Goal: Use online tool/utility: Utilize a website feature to perform a specific function

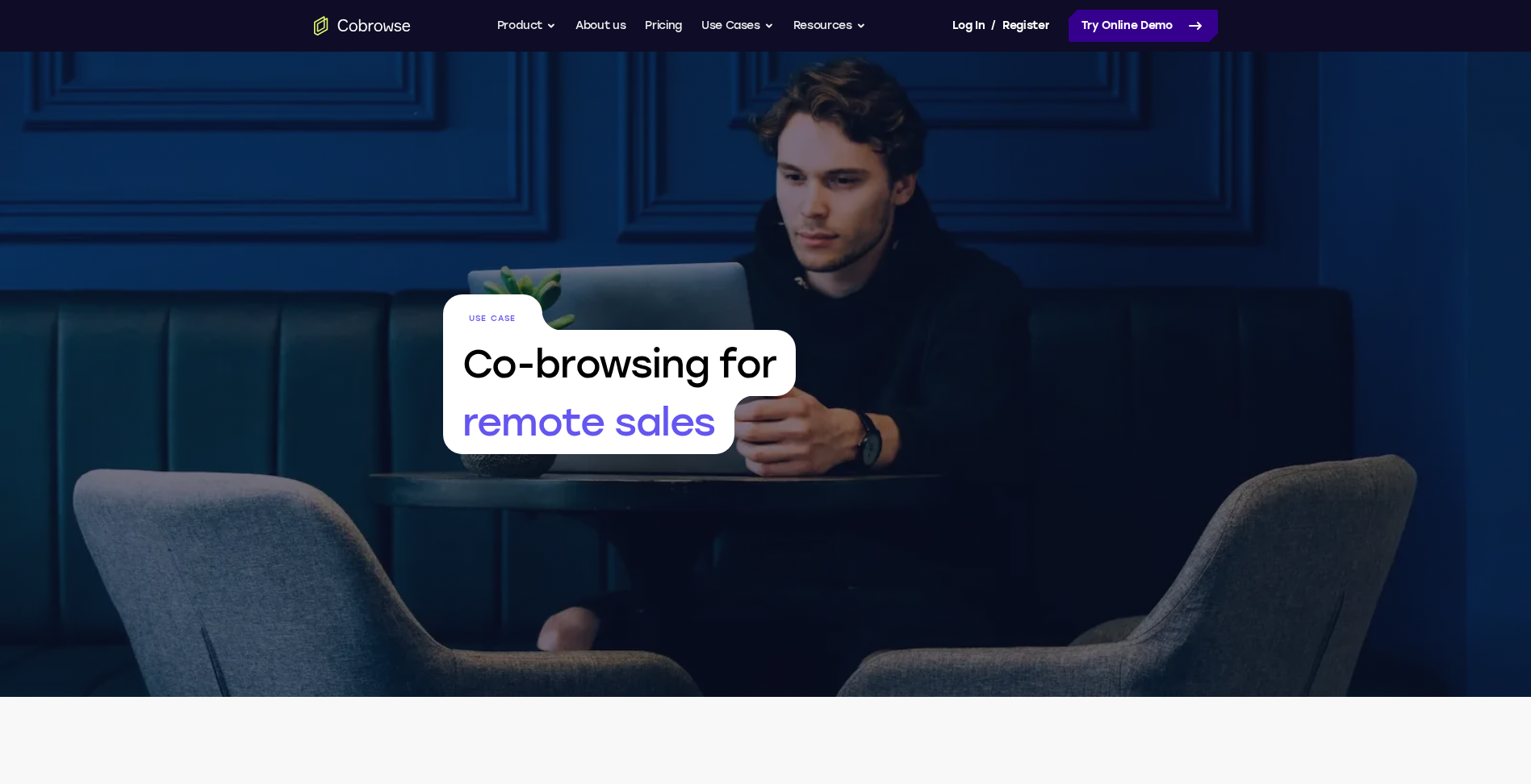
click at [1141, 30] on link "Try Online Demo" at bounding box center [1143, 26] width 149 height 32
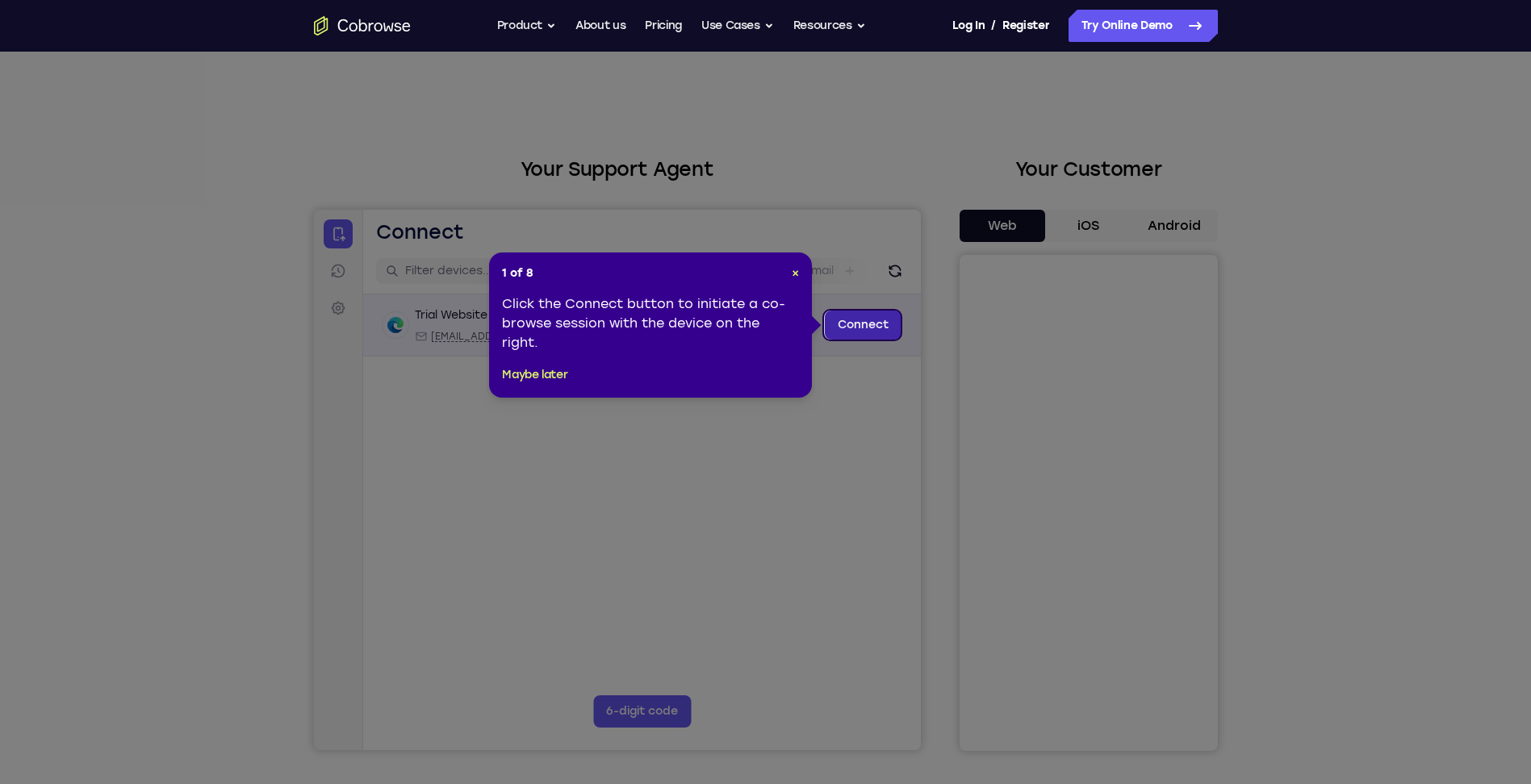
click at [860, 324] on link "Connect" at bounding box center [862, 324] width 77 height 29
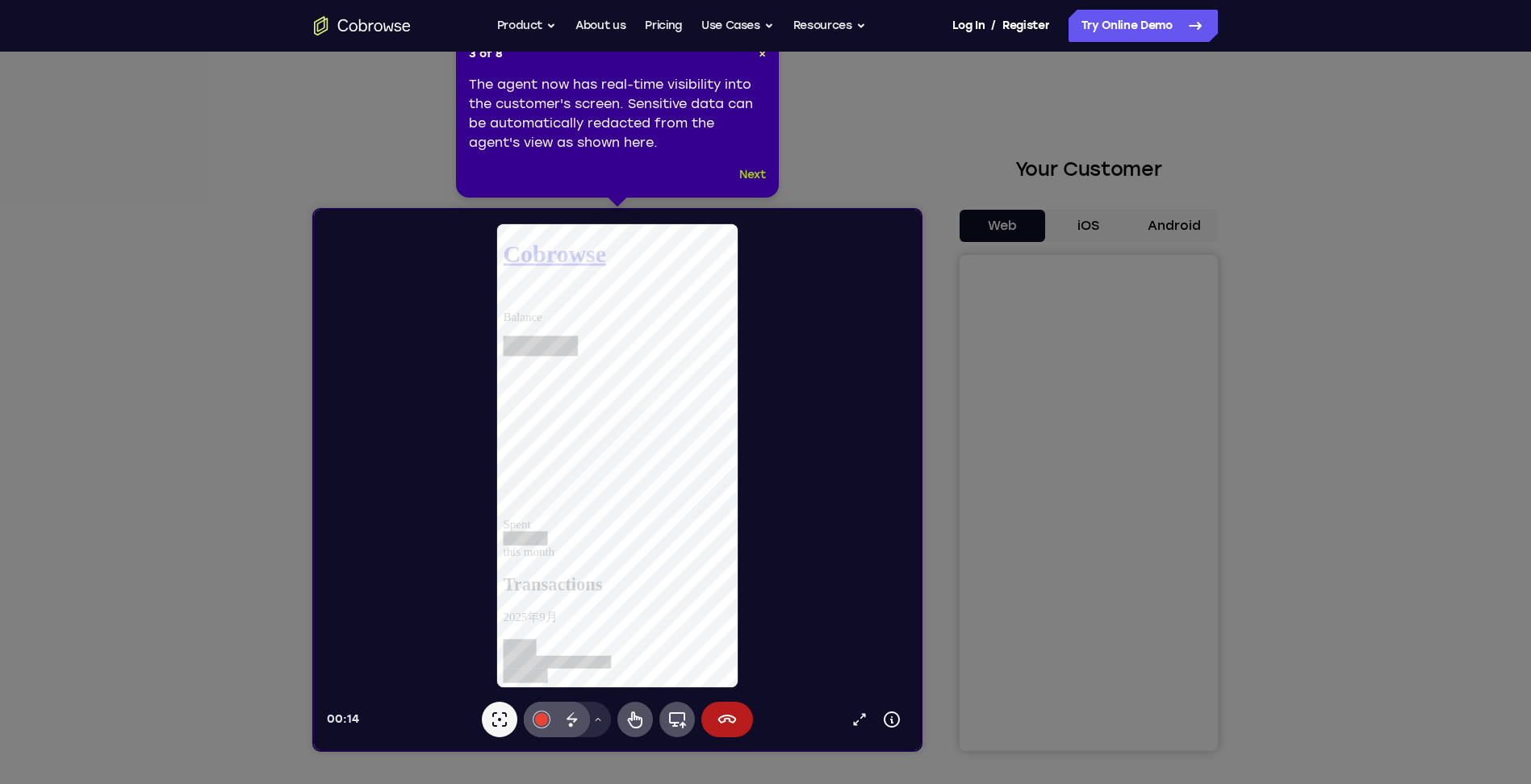
click at [749, 170] on button "Next" at bounding box center [752, 175] width 26 height 20
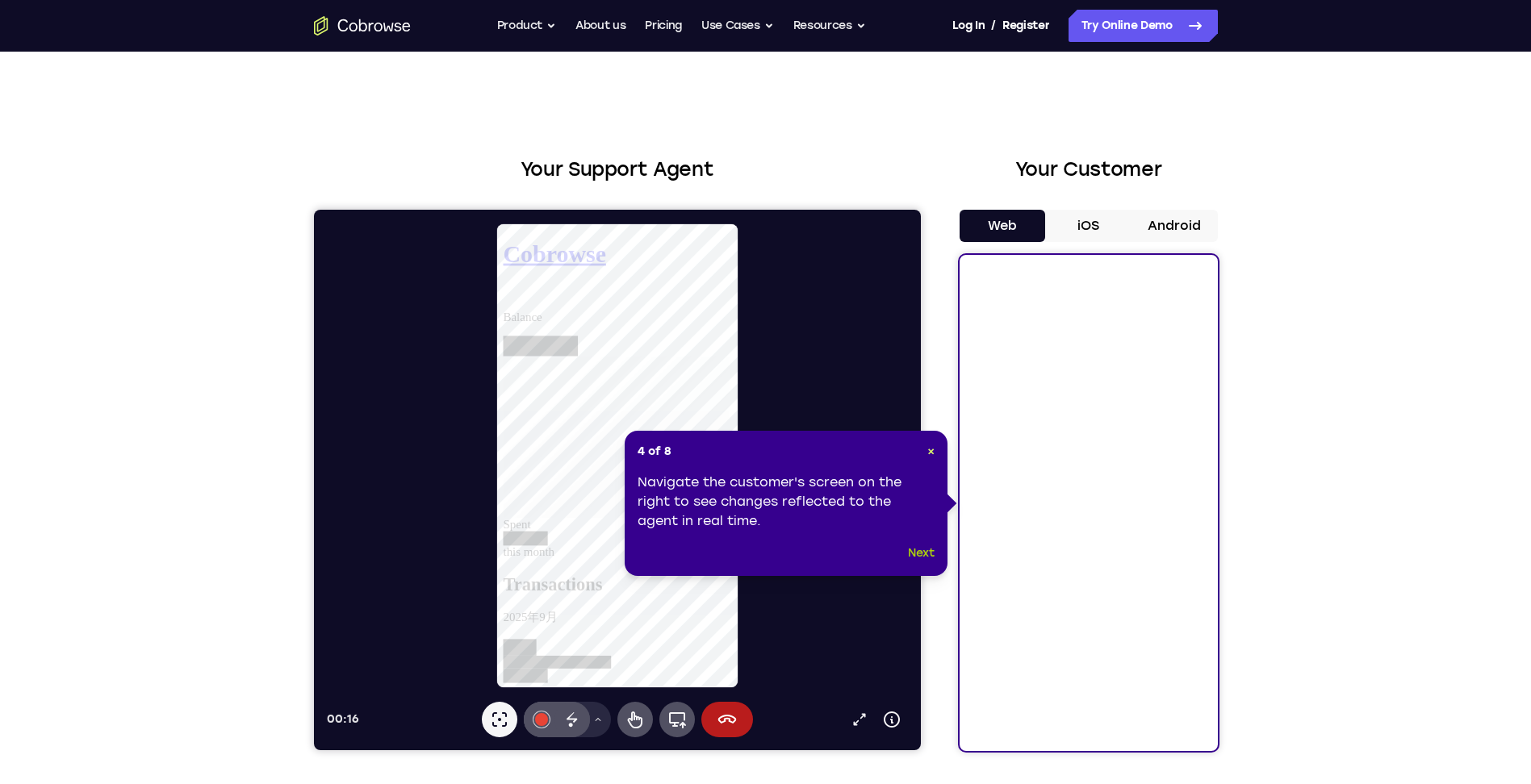
click at [914, 554] on button "Next" at bounding box center [921, 553] width 26 height 20
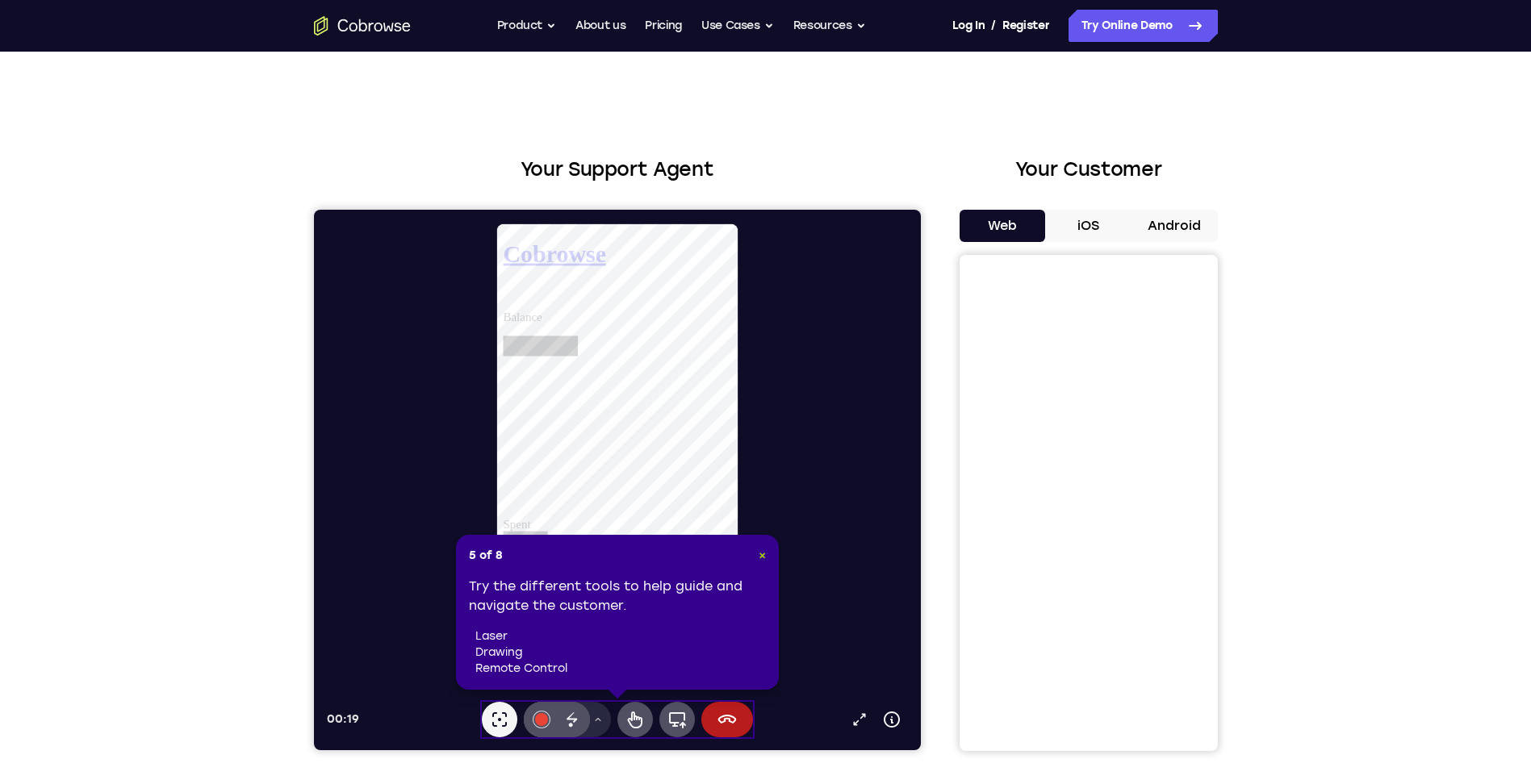
click at [764, 554] on span "×" at bounding box center [762, 555] width 7 height 14
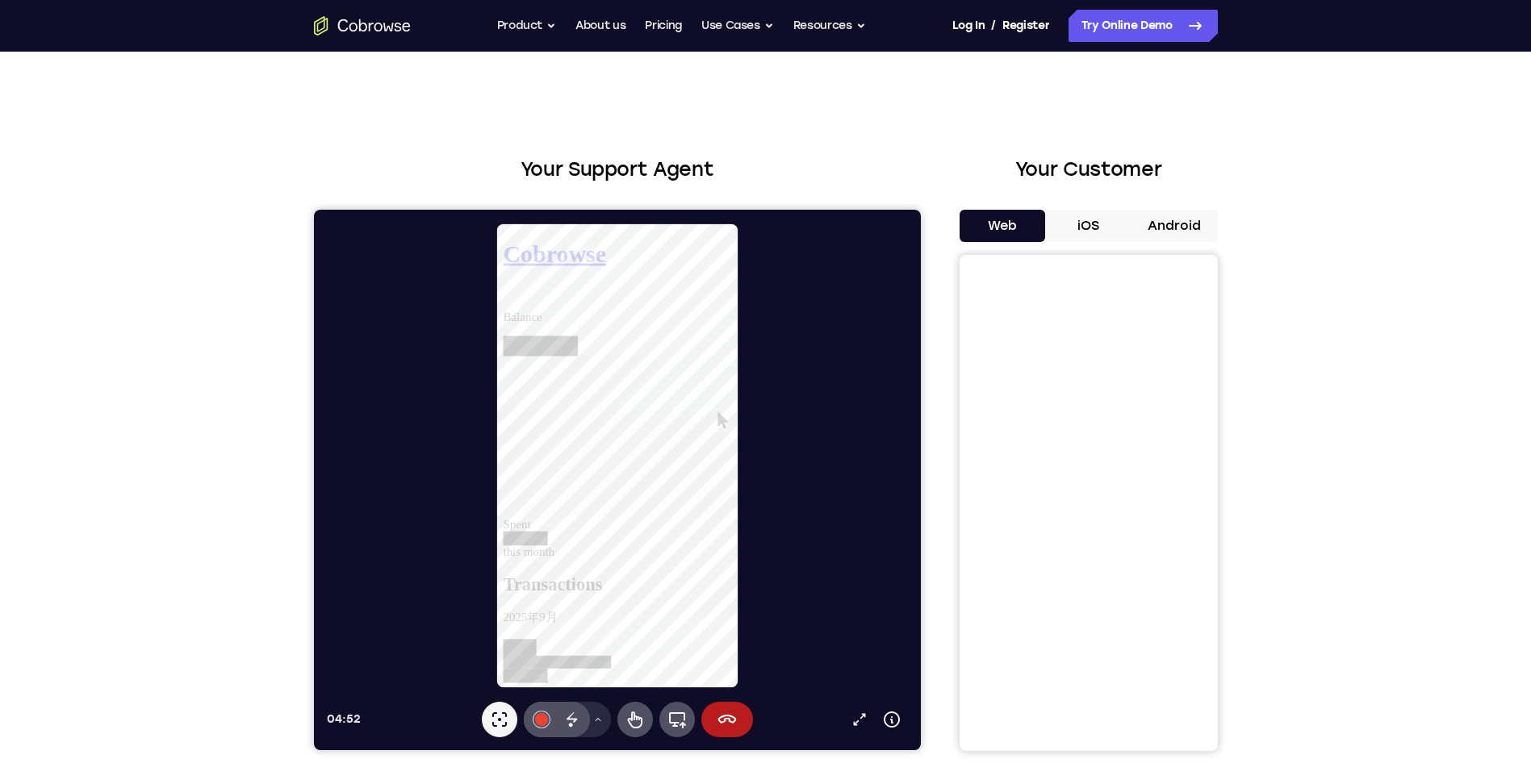
click at [1086, 229] on button "iOS" at bounding box center [1088, 226] width 87 height 32
click at [1179, 222] on button "Android" at bounding box center [1174, 226] width 87 height 32
click at [922, 525] on div "Your Support Agent Your Customer Web iOS Android" at bounding box center [766, 453] width 904 height 596
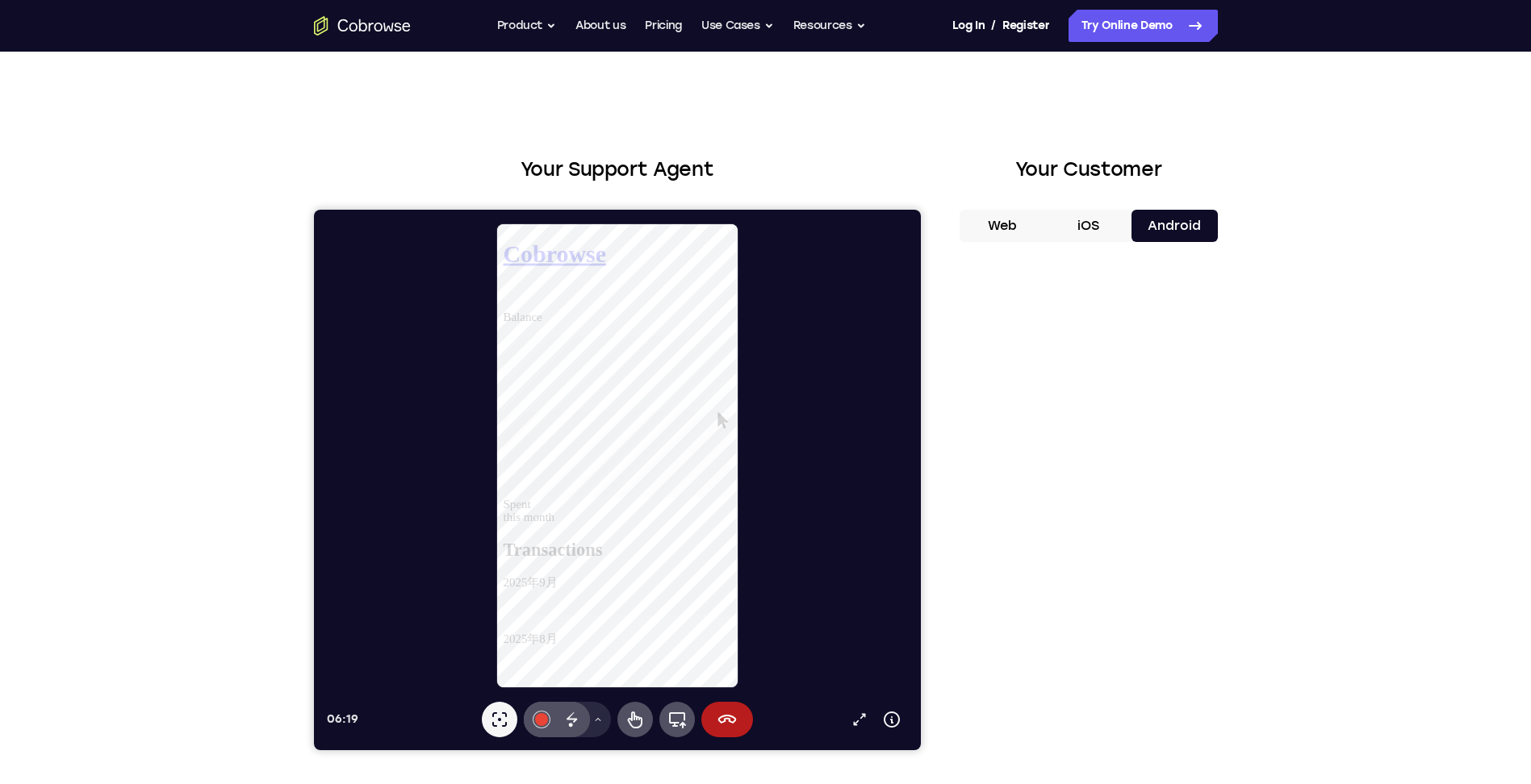
click at [821, 98] on div "Your Support Agent Your Customer Web iOS Android Next Steps We’d be happy to gi…" at bounding box center [766, 584] width 1033 height 1064
click at [1299, 169] on div "Your Support Agent Your Customer Web iOS Android Next Steps We’d be happy to gi…" at bounding box center [766, 584] width 1531 height 1064
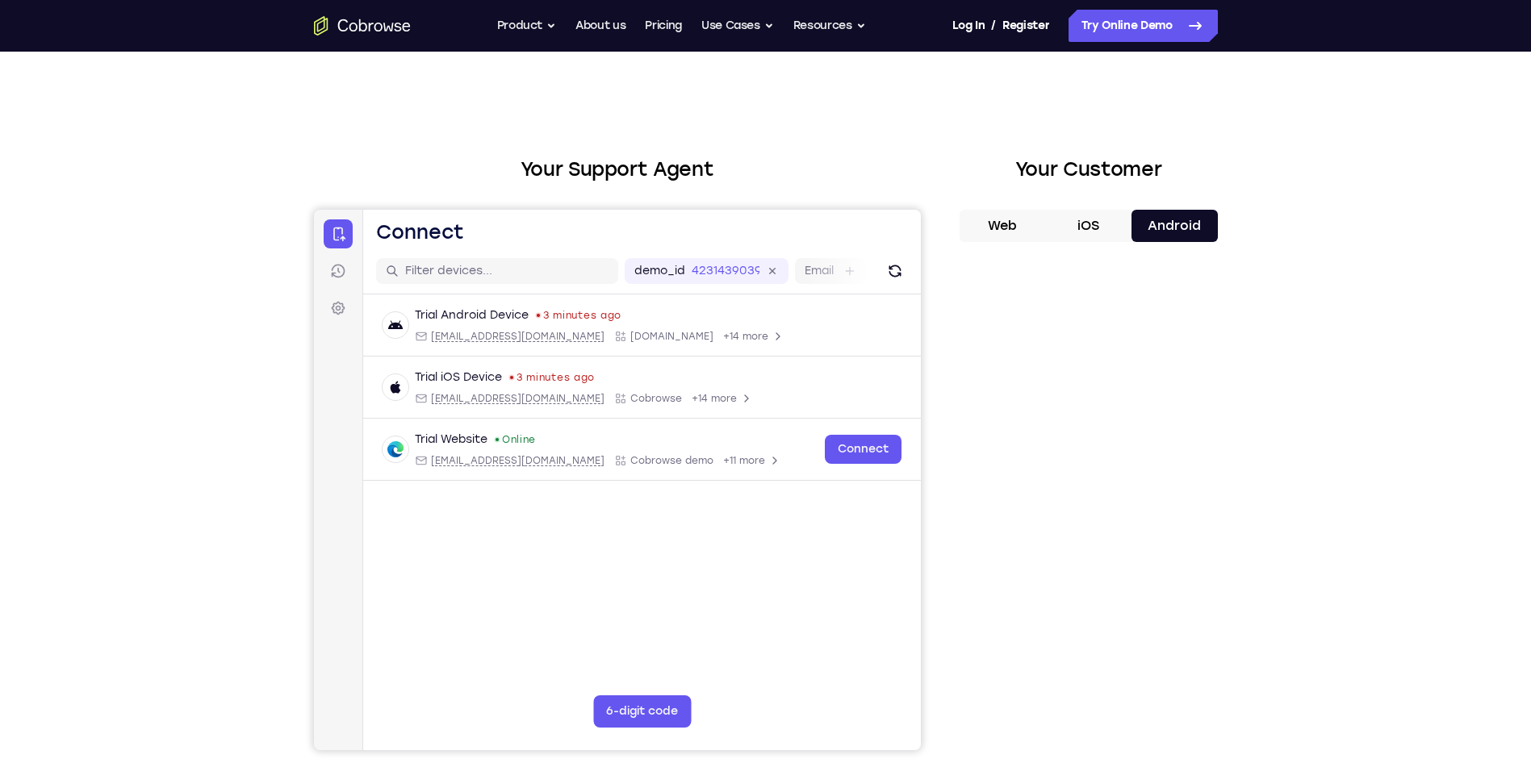
click at [1001, 227] on button "Web" at bounding box center [1002, 226] width 87 height 32
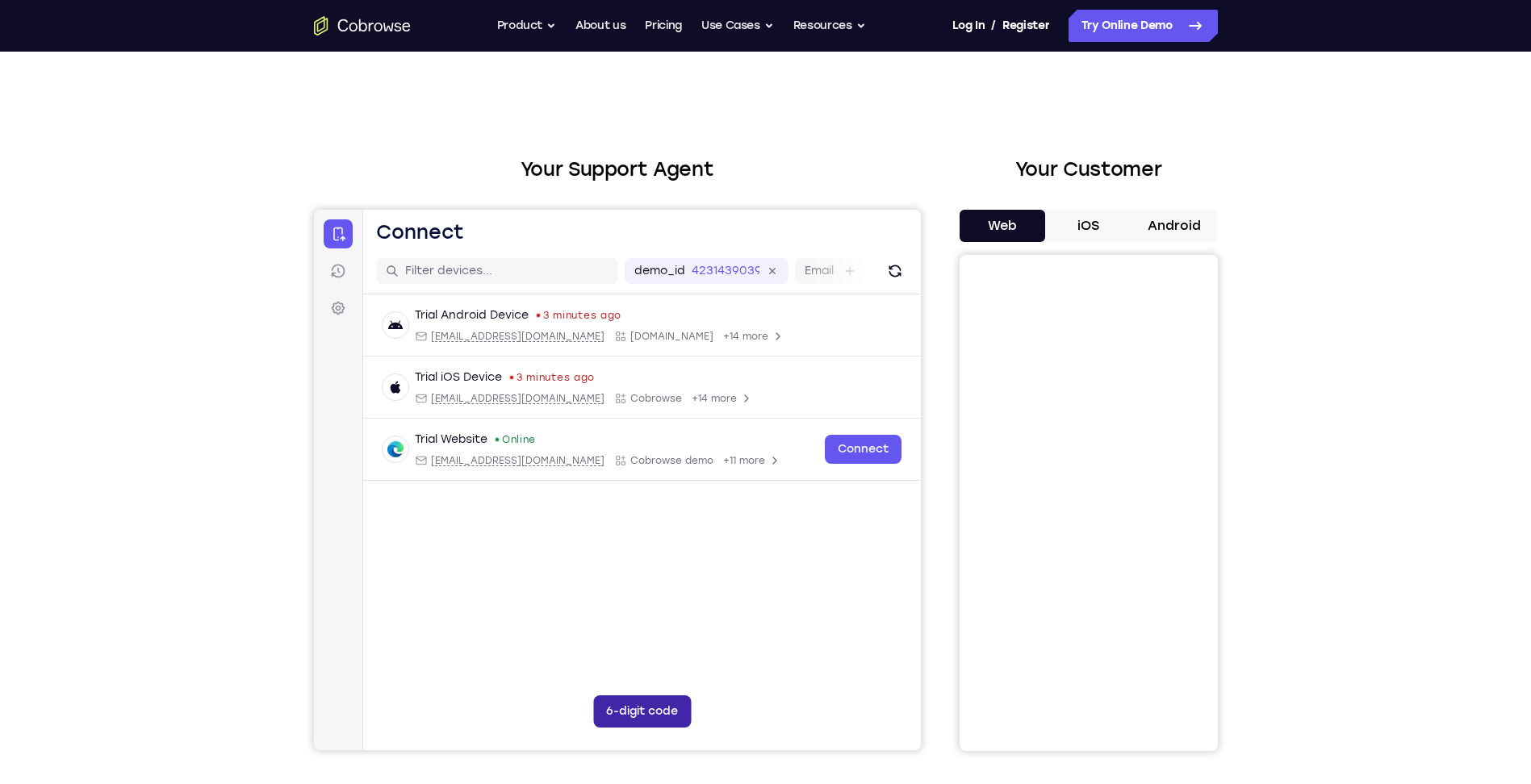
click at [648, 714] on button "6-digit code" at bounding box center [641, 711] width 98 height 32
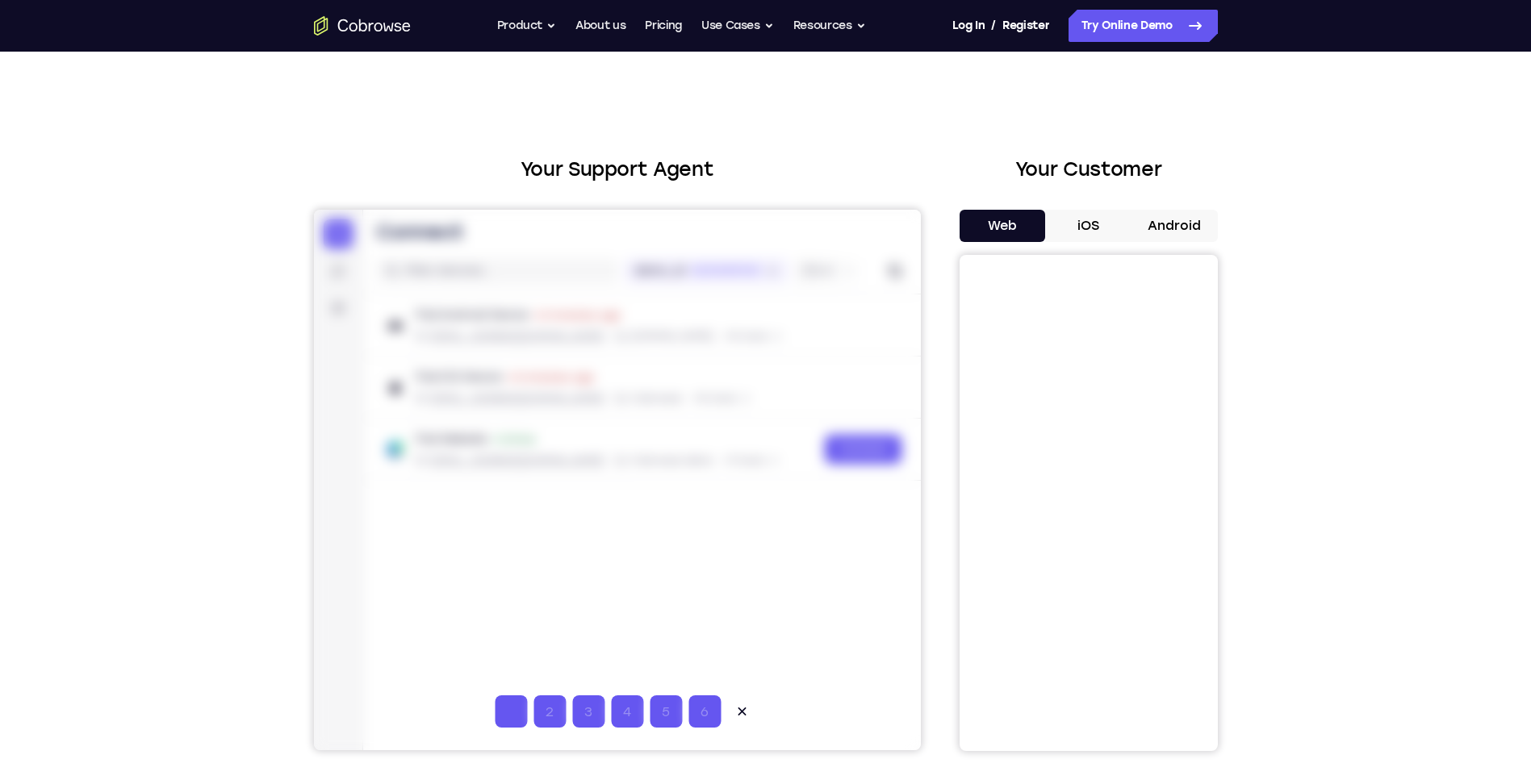
type input "1"
type input "2"
type input "3"
type input "4"
type input "5"
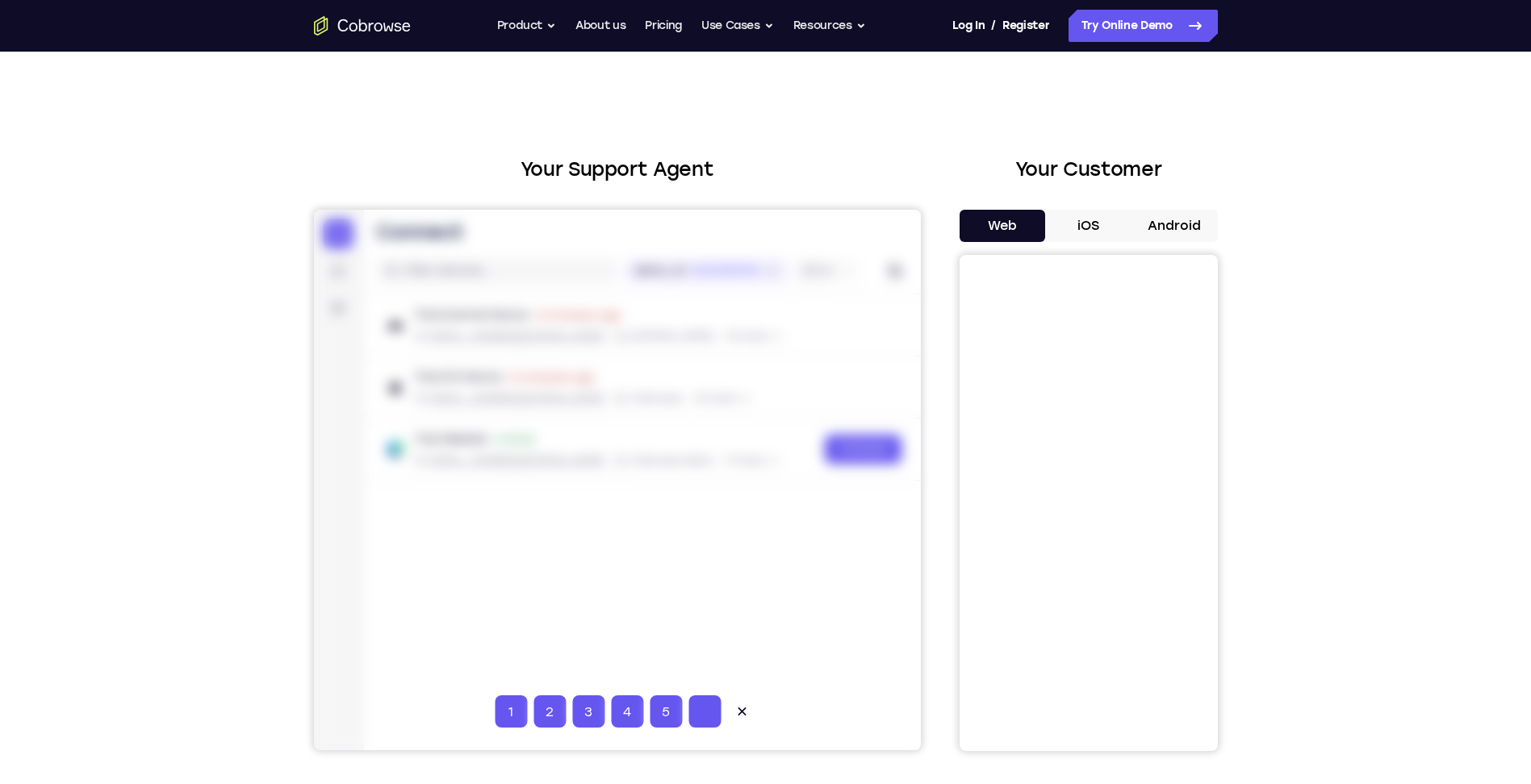
type input "6"
click at [802, 483] on div at bounding box center [616, 480] width 606 height 540
click at [1085, 231] on button "iOS" at bounding box center [1088, 226] width 87 height 32
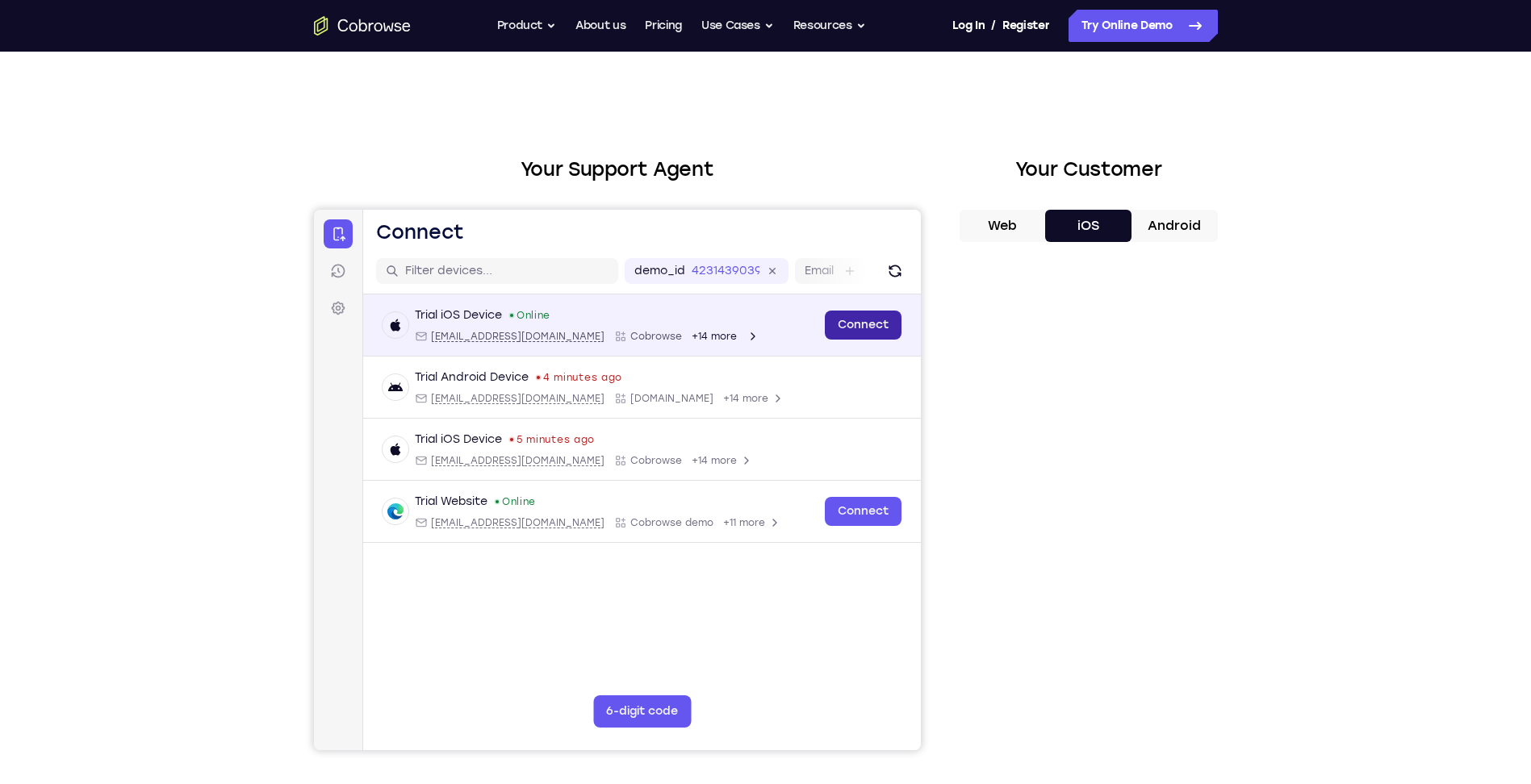
click at [870, 320] on link "Connect" at bounding box center [862, 324] width 77 height 29
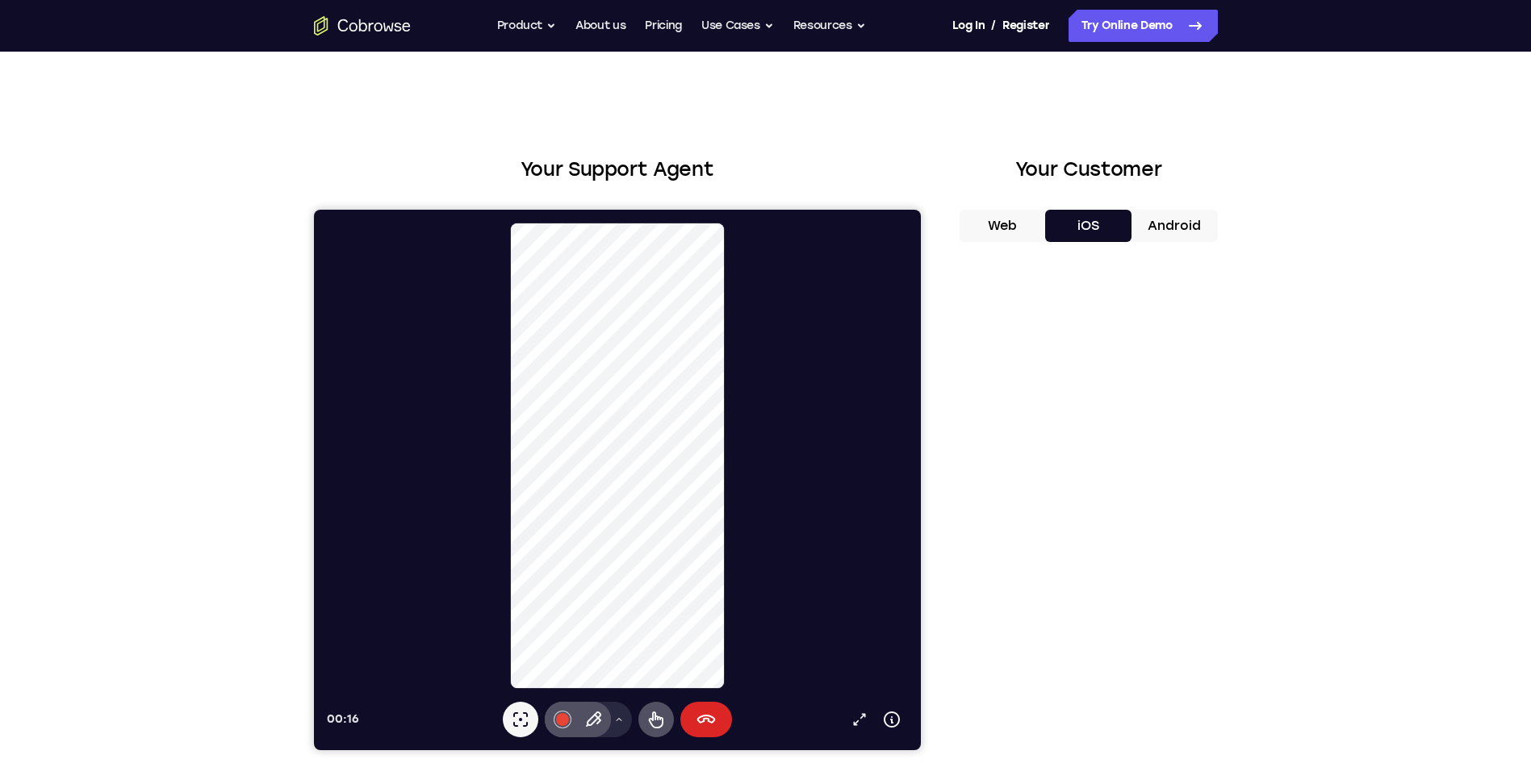
click at [709, 712] on icon at bounding box center [705, 720] width 20 height 20
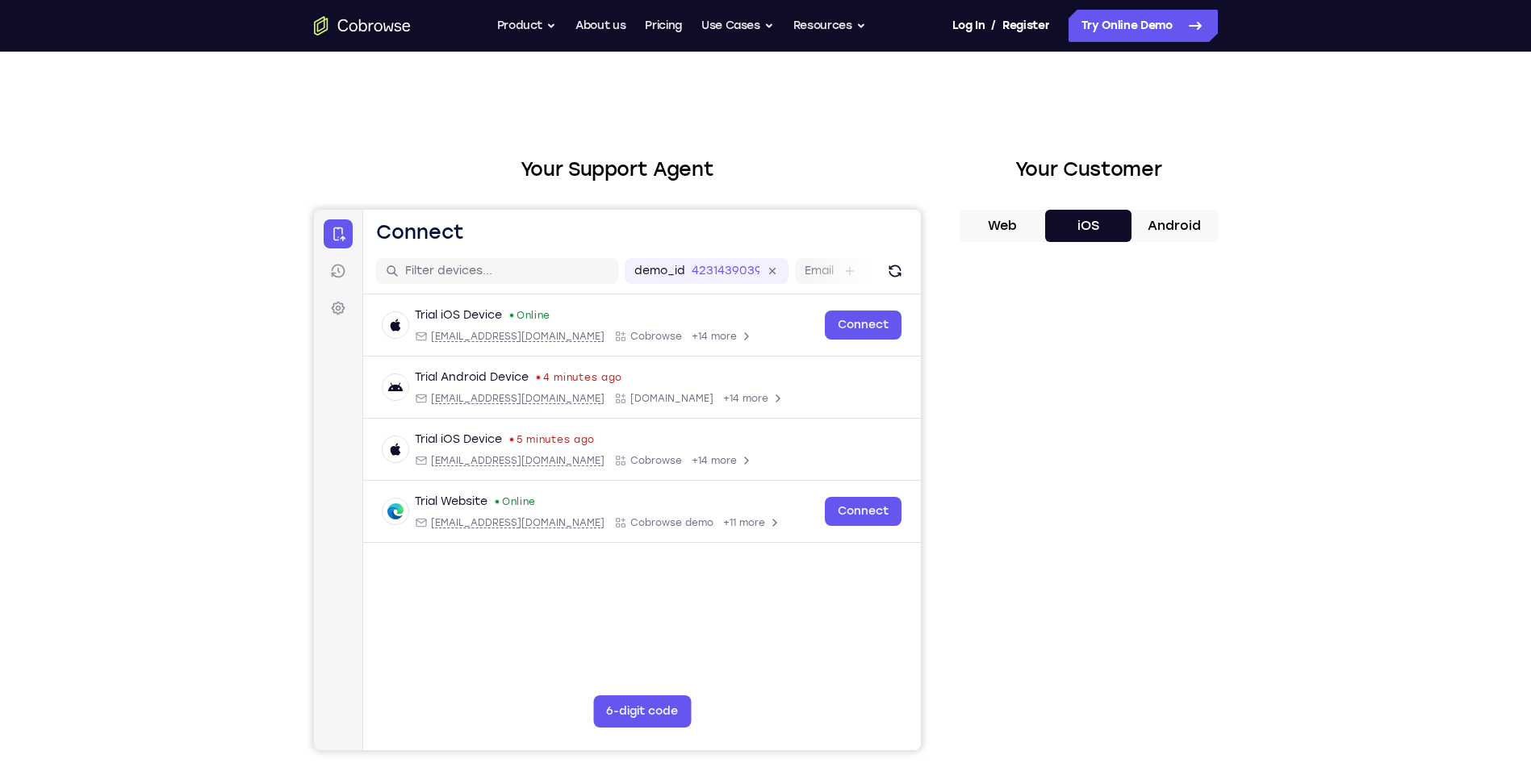
click at [1157, 219] on button "Android" at bounding box center [1174, 226] width 87 height 32
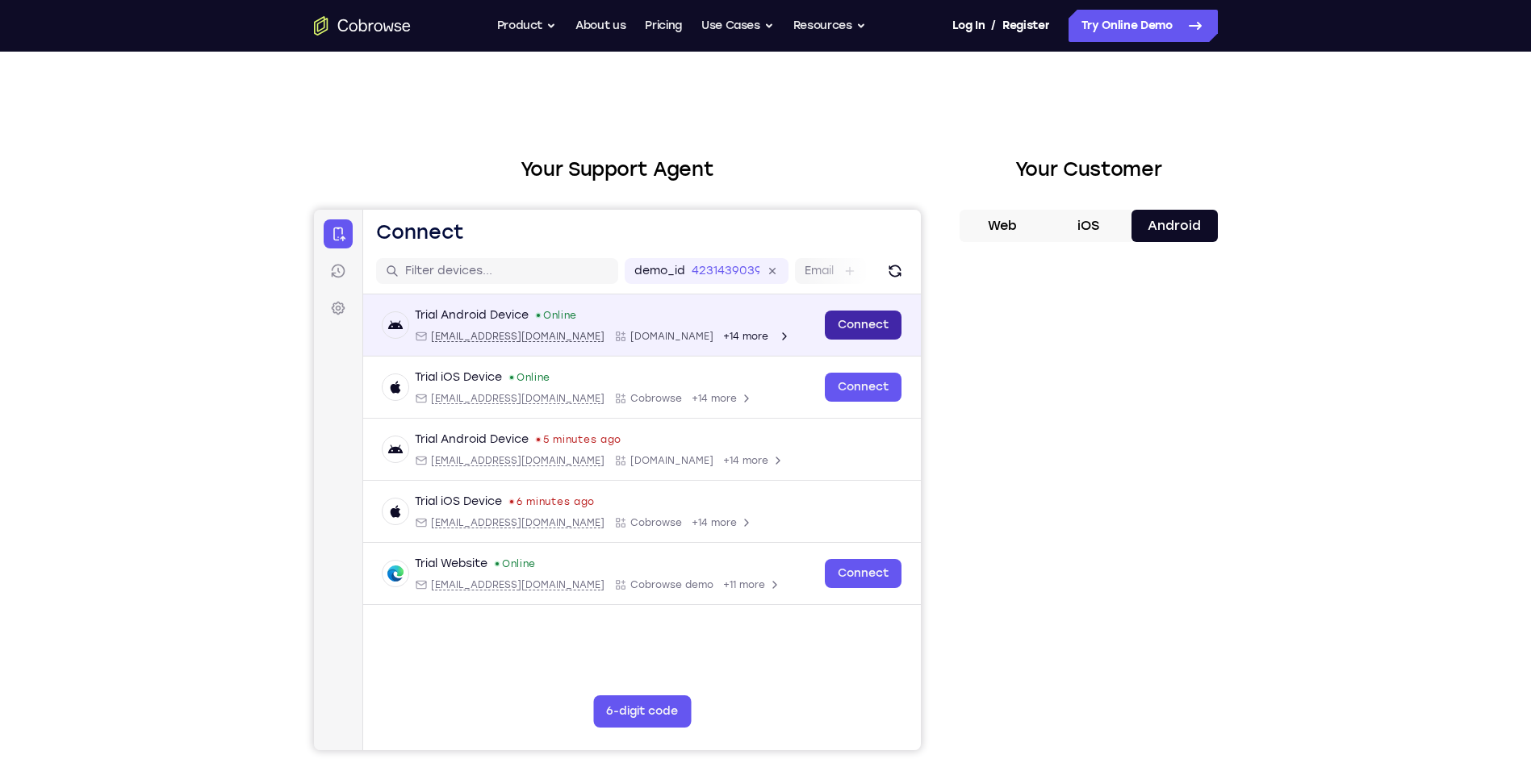
click at [857, 316] on link "Connect" at bounding box center [862, 324] width 77 height 29
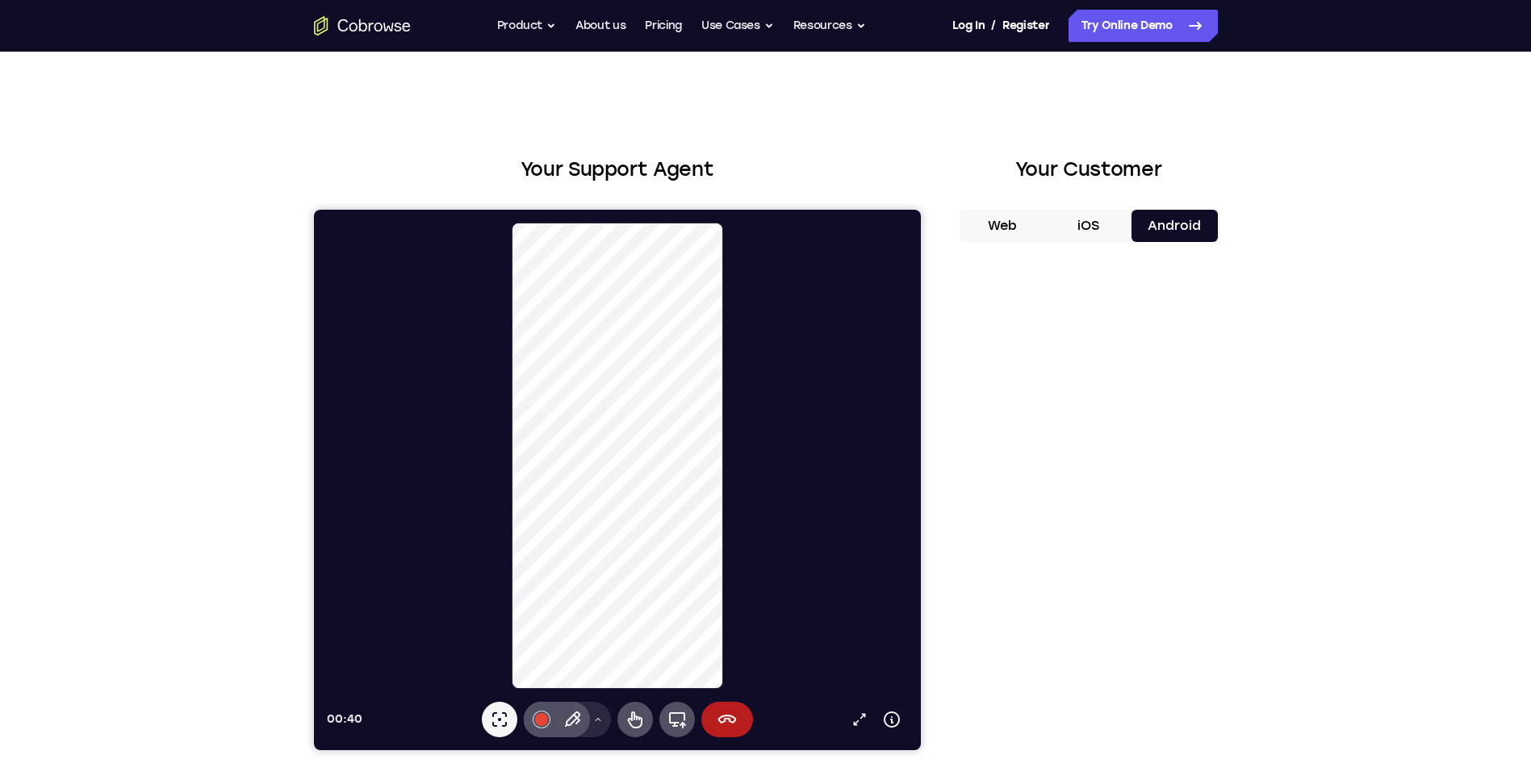
drag, startPoint x: 694, startPoint y: 2, endPoint x: 97, endPoint y: 324, distance: 678.3
click at [97, 324] on div "Your Support Agent Your Customer Web iOS Android Next Steps We’d be happy to gi…" at bounding box center [766, 584] width 1531 height 1064
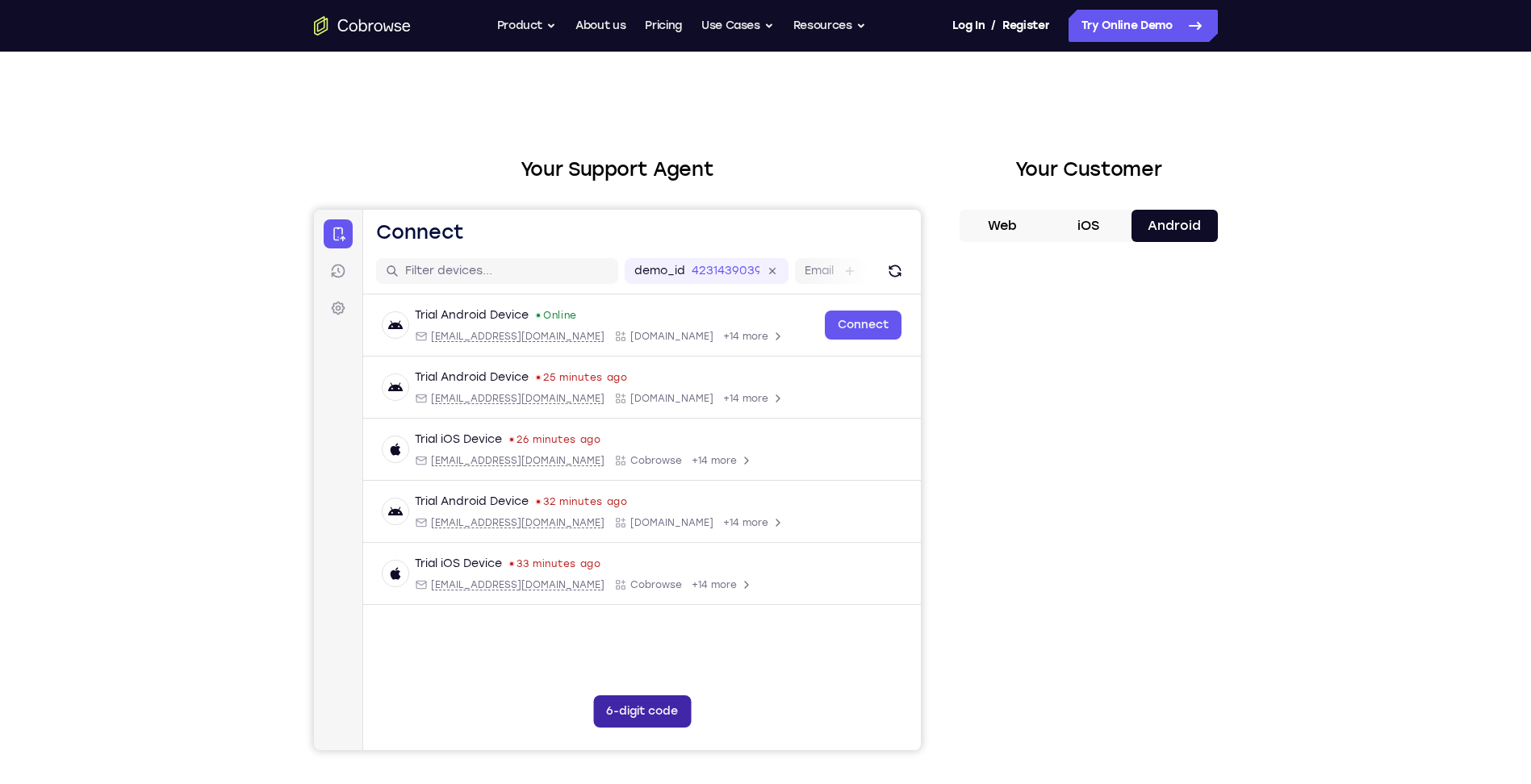
click at [643, 715] on button "6-digit code" at bounding box center [641, 711] width 98 height 32
click at [741, 709] on icon at bounding box center [741, 712] width 16 height 16
click at [995, 234] on button "Web" at bounding box center [1002, 226] width 87 height 32
click at [637, 710] on button "6-digit code" at bounding box center [641, 711] width 98 height 32
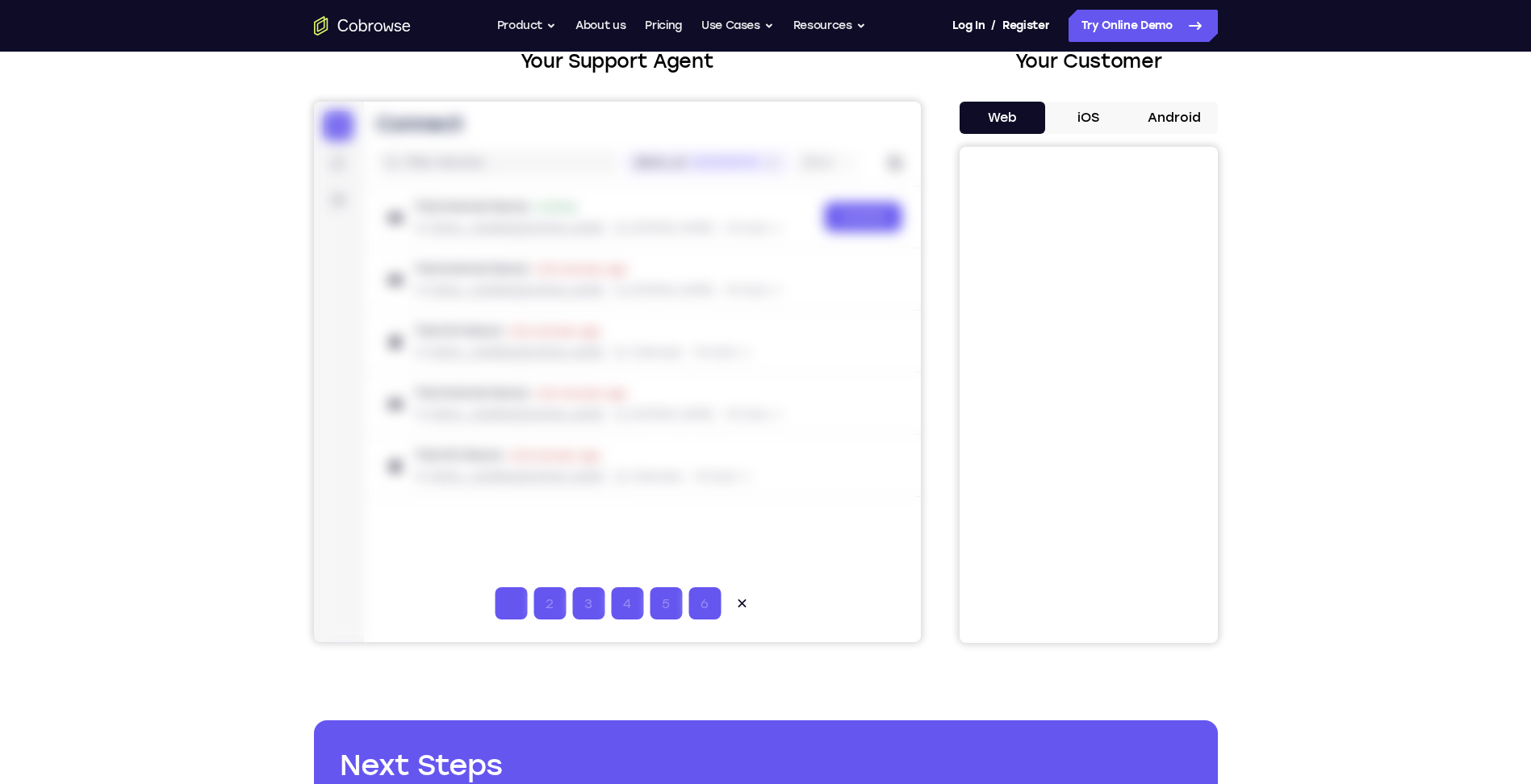
scroll to position [81, 0]
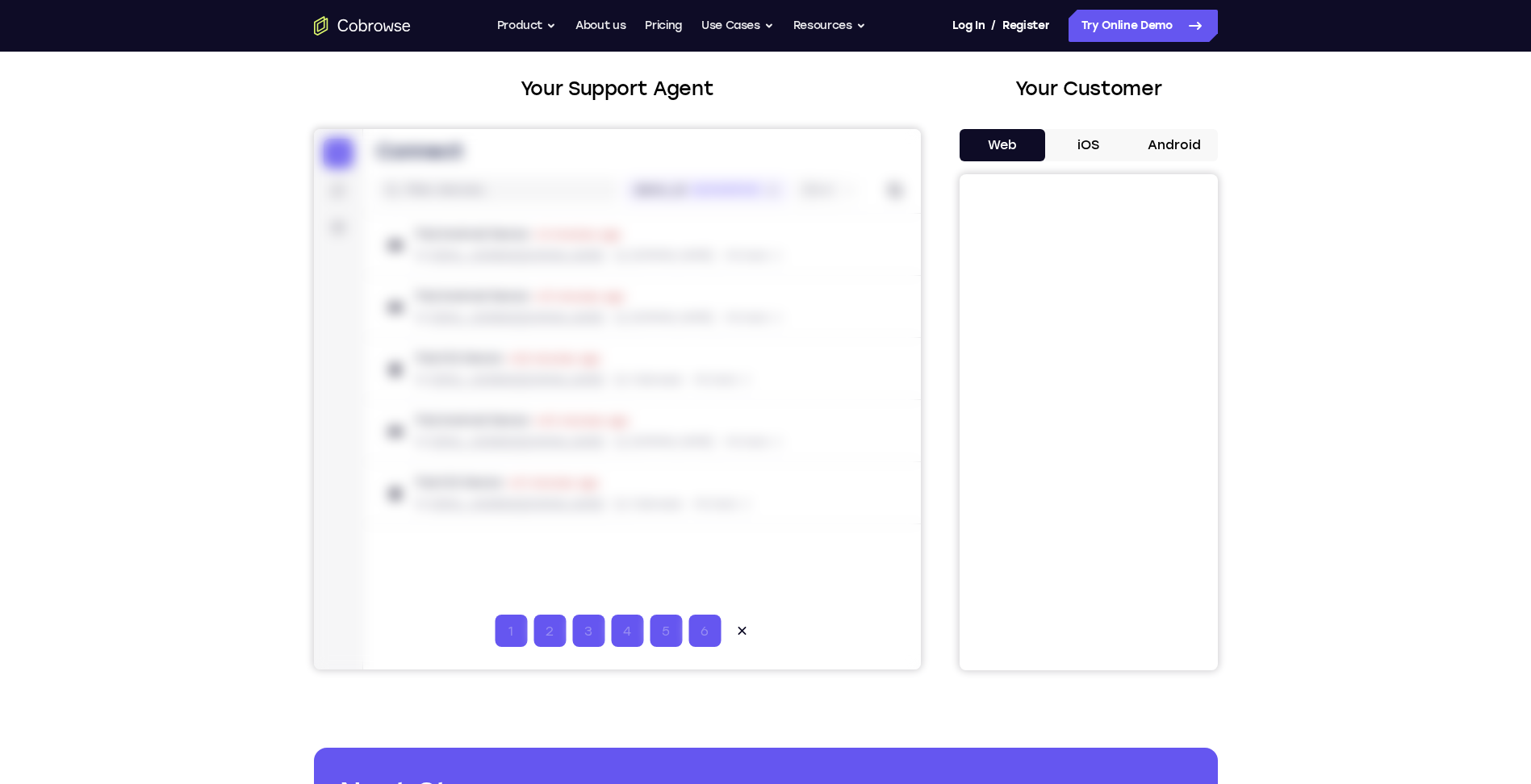
click at [1326, 301] on div "Your Support Agent Your Customer Web iOS Android Next Steps We’d be happy to gi…" at bounding box center [766, 503] width 1531 height 1064
click at [734, 623] on icon at bounding box center [741, 631] width 16 height 16
click at [1330, 241] on div "Your Support Agent Your Customer Web iOS Android Next Steps We’d be happy to gi…" at bounding box center [766, 503] width 1531 height 1064
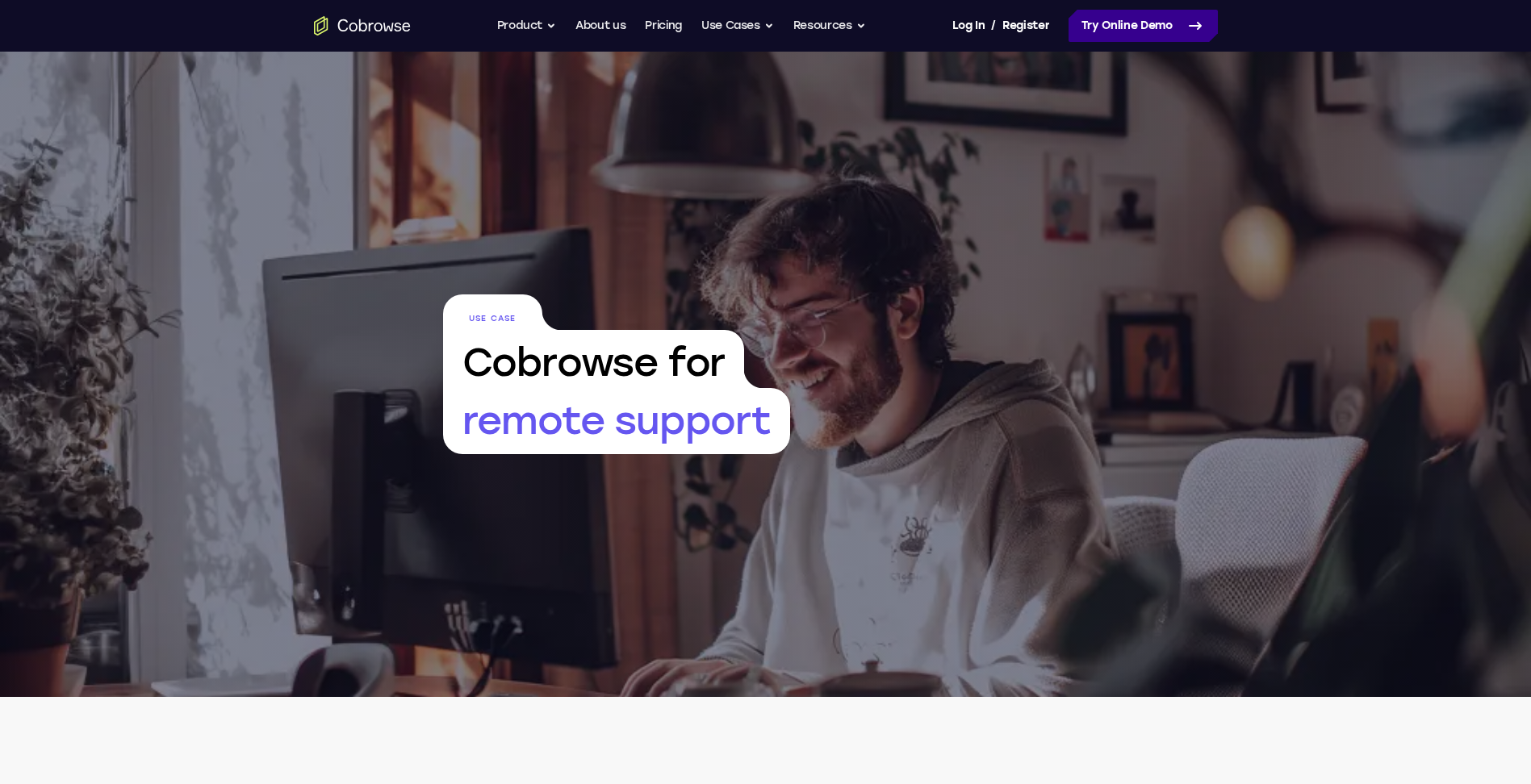
click at [1113, 27] on link "Try Online Demo" at bounding box center [1143, 26] width 149 height 32
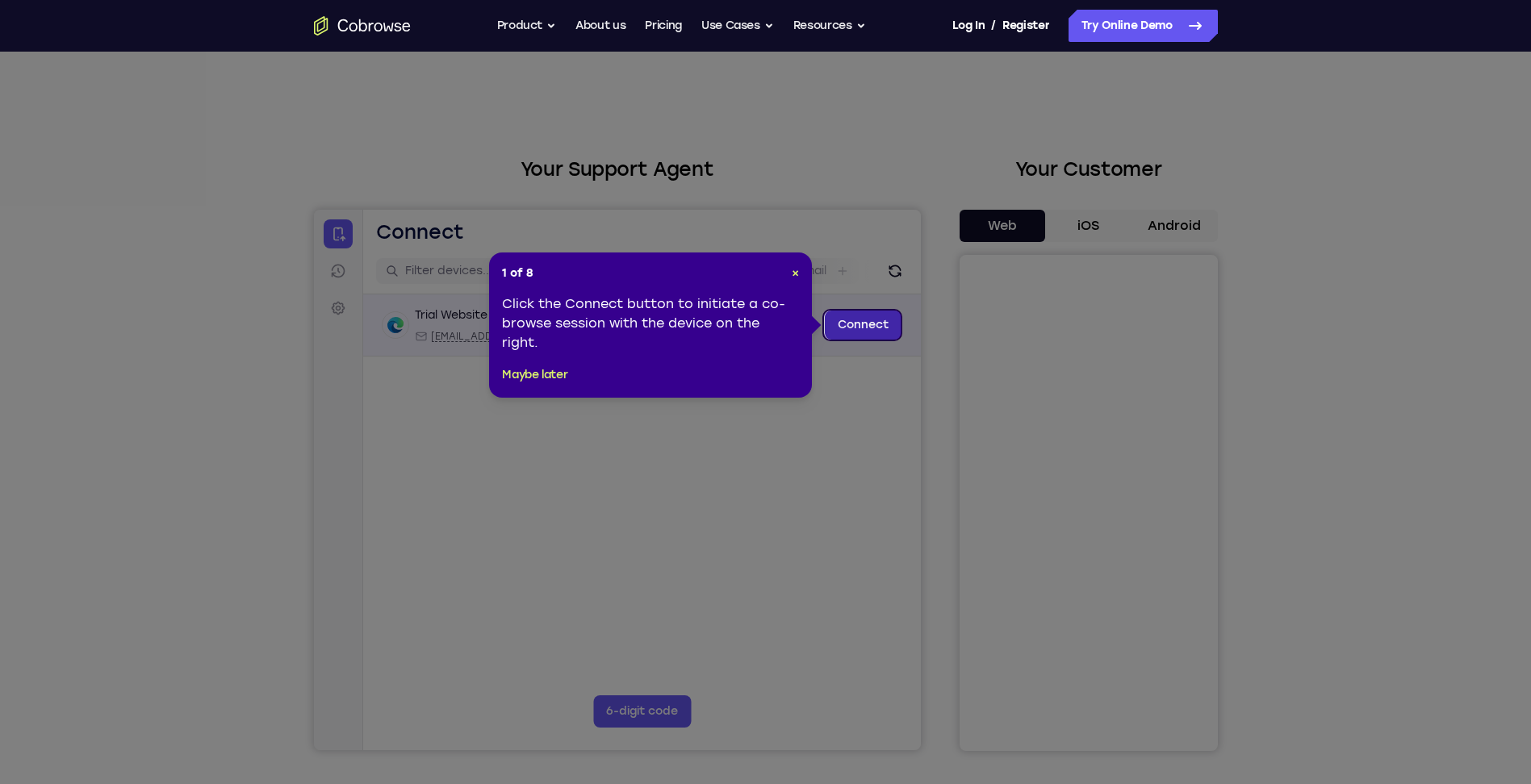
click at [856, 326] on link "Connect" at bounding box center [862, 324] width 77 height 29
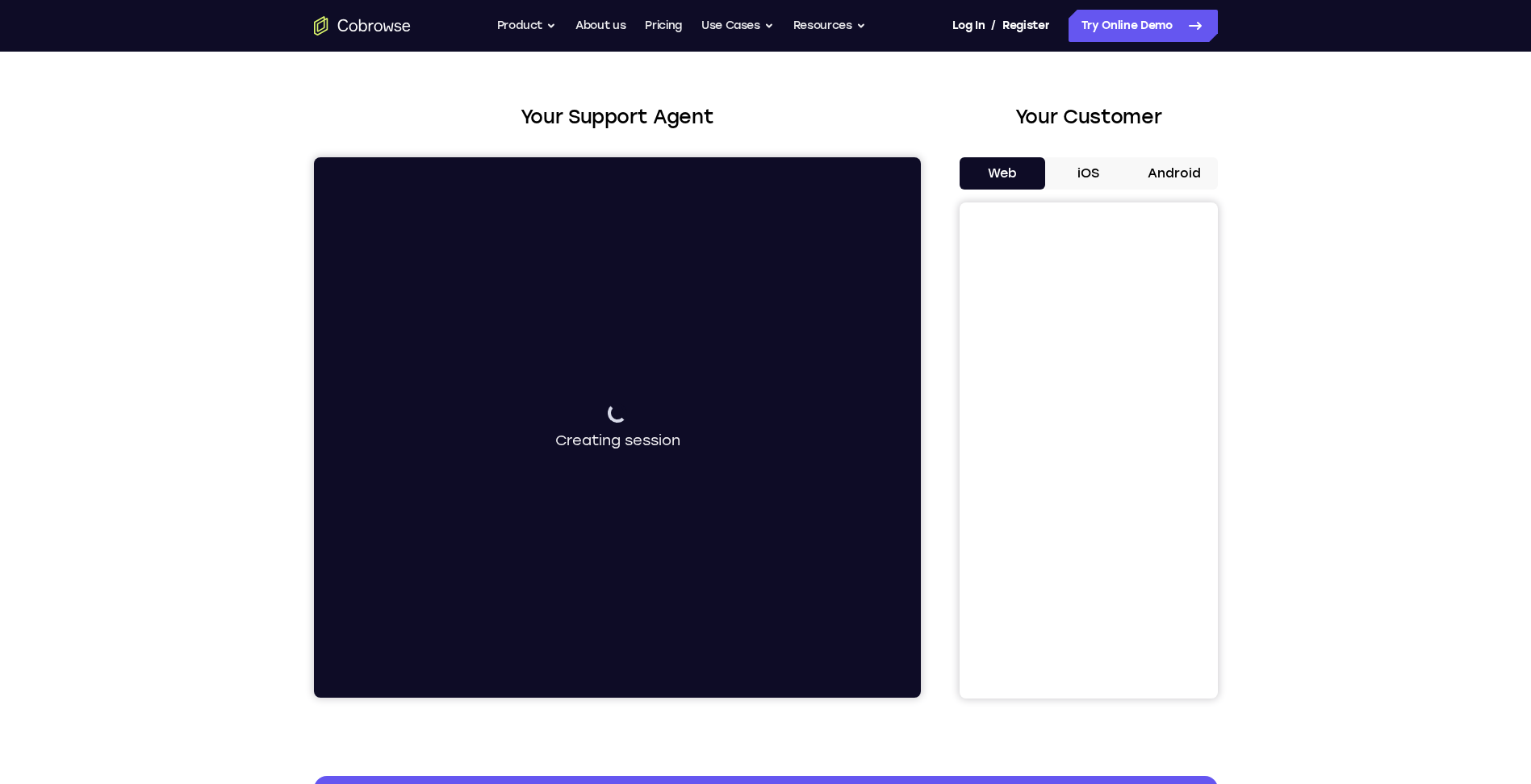
scroll to position [81, 0]
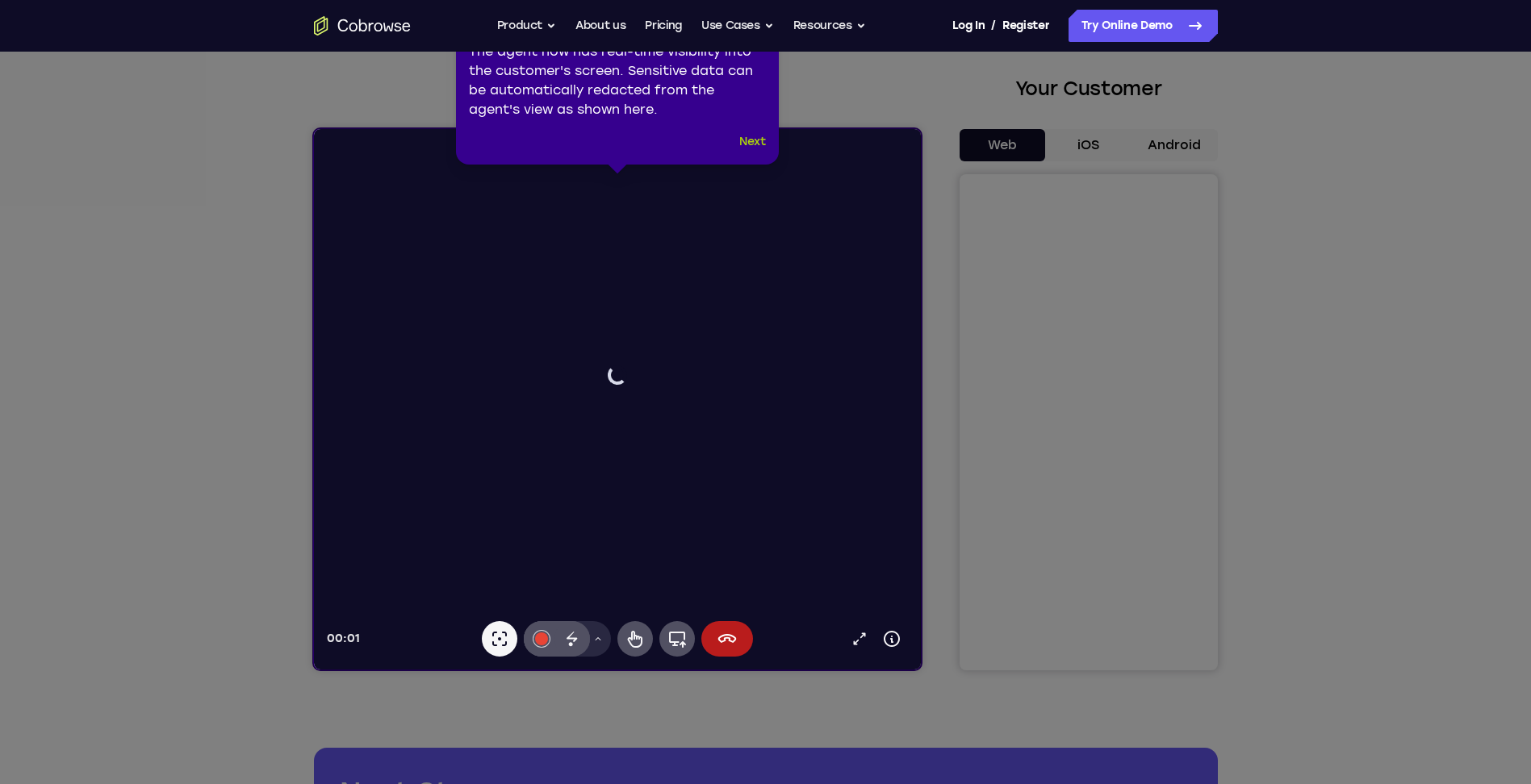
click at [753, 135] on button "Next" at bounding box center [752, 142] width 26 height 20
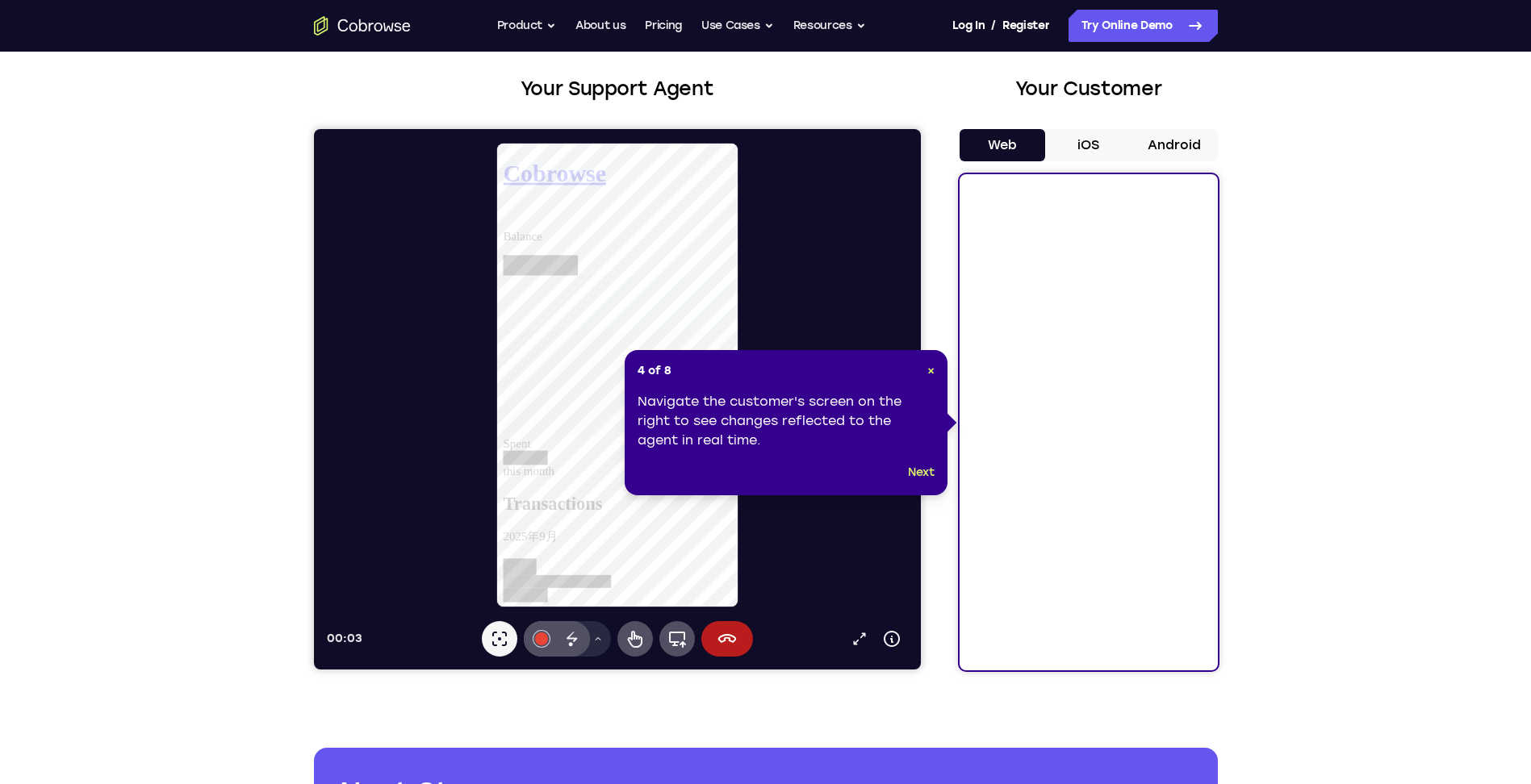
scroll to position [0, 0]
click at [918, 475] on button "Next" at bounding box center [921, 473] width 26 height 20
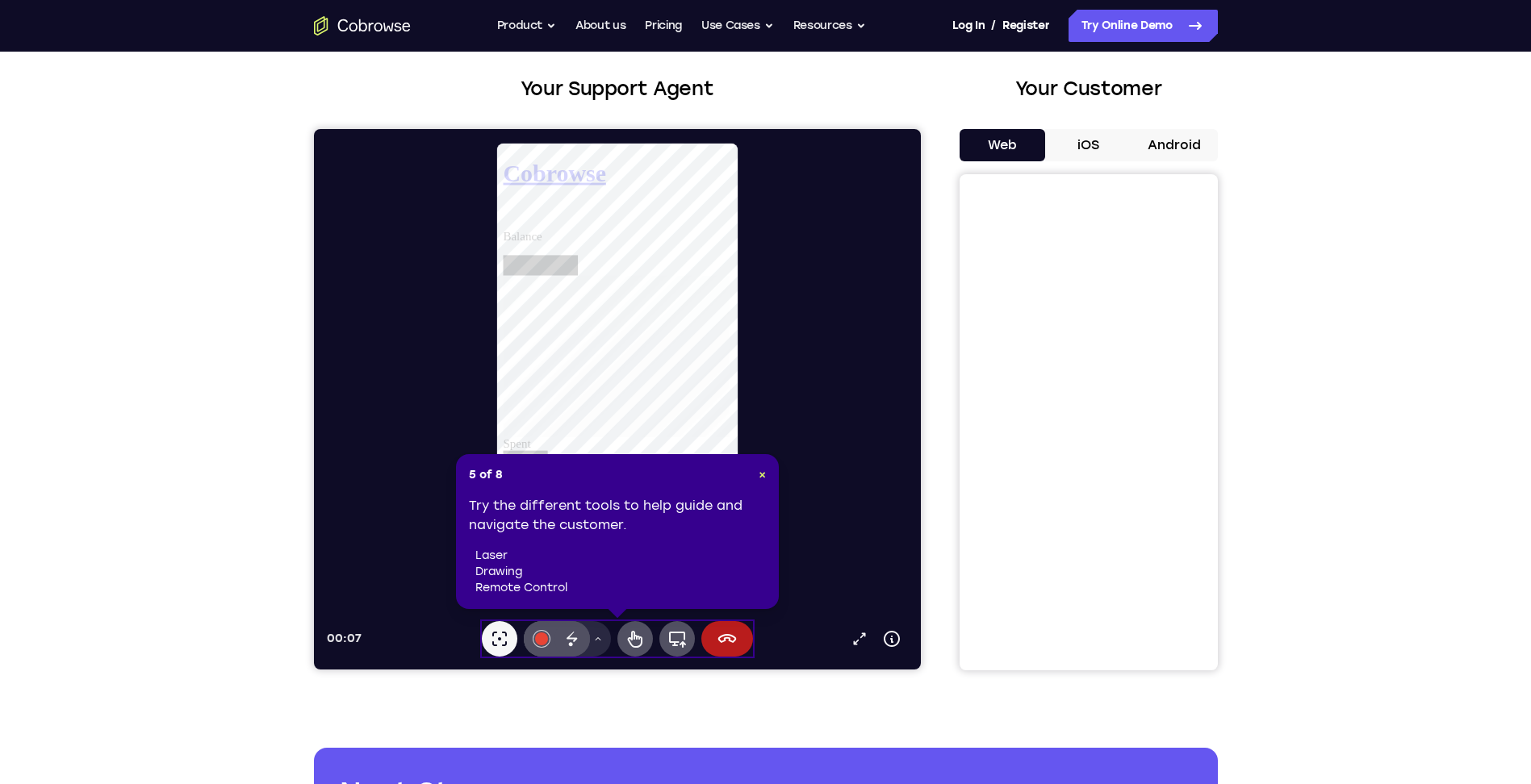
click at [766, 476] on div "5 of 8 × Try the different tools to help guide and navigate the customer. laser…" at bounding box center [617, 531] width 323 height 155
click at [762, 475] on span "×" at bounding box center [762, 474] width 7 height 14
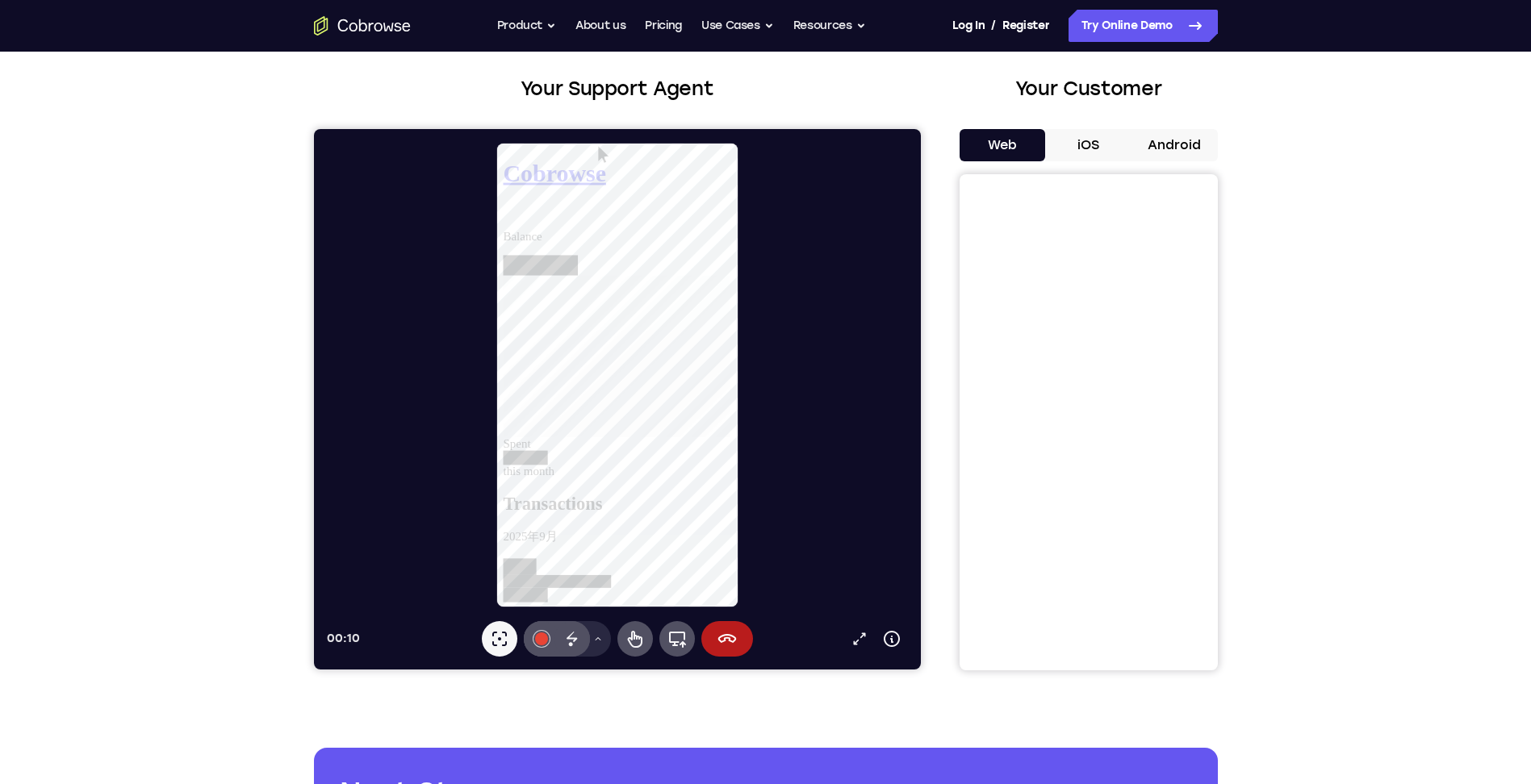
click at [1093, 142] on button "iOS" at bounding box center [1088, 145] width 87 height 32
